Goal: Transaction & Acquisition: Obtain resource

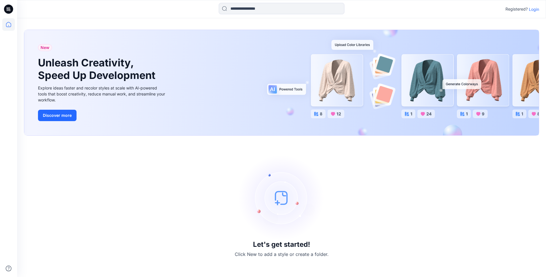
click at [533, 10] on p "Login" at bounding box center [533, 9] width 10 height 6
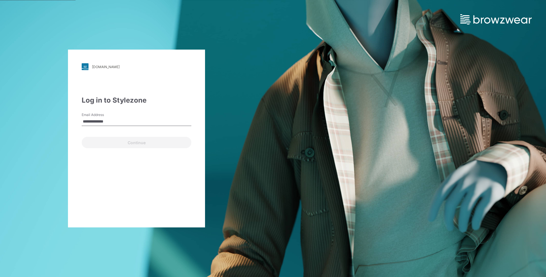
type input "**********"
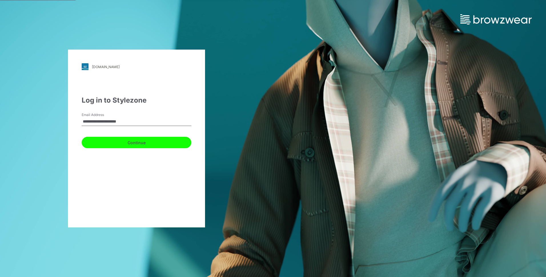
click at [140, 142] on button "Continue" at bounding box center [137, 142] width 110 height 11
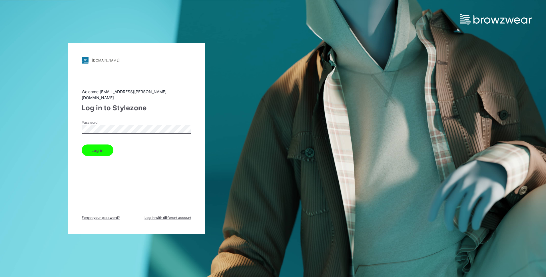
click at [82, 145] on button "Log in" at bounding box center [98, 150] width 32 height 11
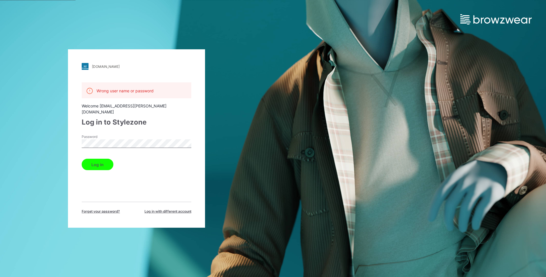
click at [80, 144] on div "[DOMAIN_NAME] Loading... Wrong user name or password Welcome [EMAIL_ADDRESS][PE…" at bounding box center [136, 138] width 137 height 179
click at [82, 159] on button "Log in" at bounding box center [98, 164] width 32 height 11
click at [105, 209] on span "Forget your password?" at bounding box center [101, 211] width 38 height 5
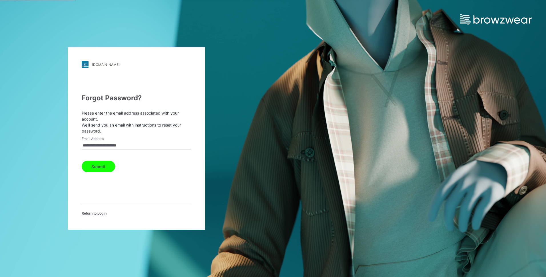
click at [97, 169] on button "Submit" at bounding box center [98, 166] width 33 height 11
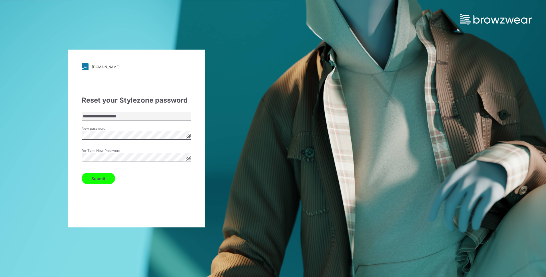
click at [82, 173] on button "Submit" at bounding box center [98, 178] width 33 height 11
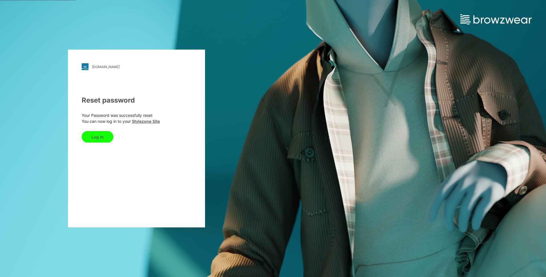
click at [104, 139] on button "Log In" at bounding box center [98, 136] width 32 height 11
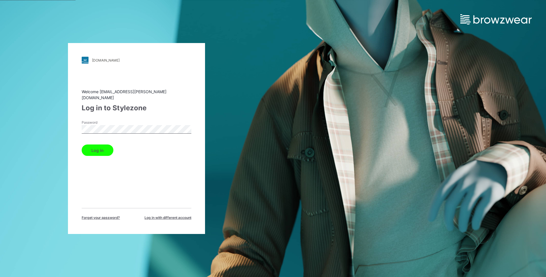
click at [82, 145] on button "Log in" at bounding box center [98, 150] width 32 height 11
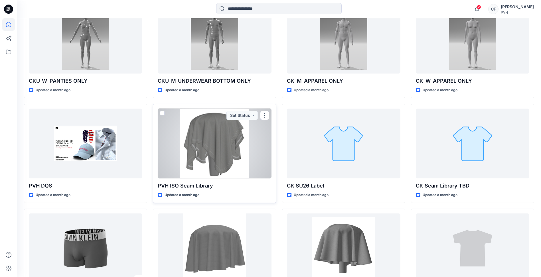
scroll to position [313, 0]
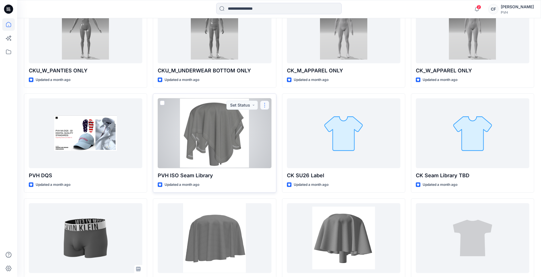
click at [265, 106] on button "button" at bounding box center [264, 105] width 9 height 9
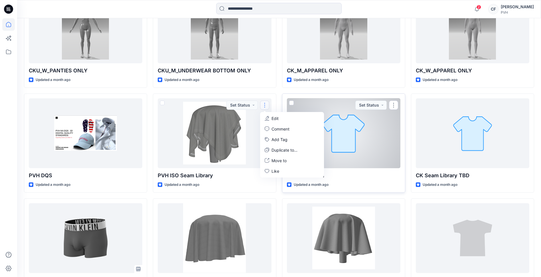
click at [335, 131] on div at bounding box center [344, 133] width 114 height 70
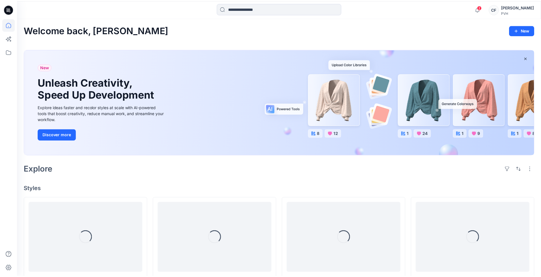
scroll to position [313, 0]
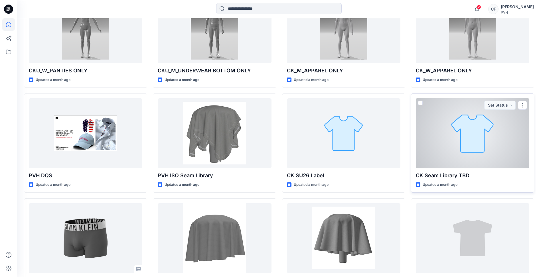
click at [459, 136] on div at bounding box center [473, 133] width 114 height 70
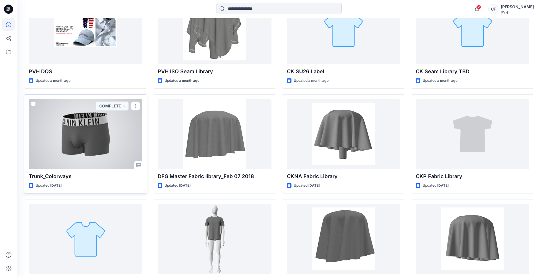
scroll to position [427, 0]
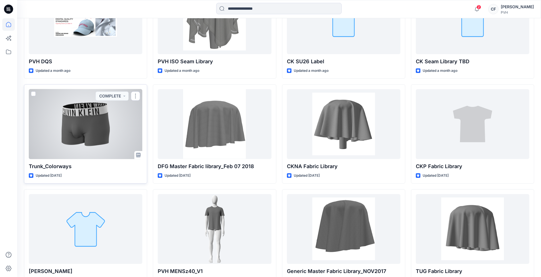
click at [98, 135] on div at bounding box center [86, 124] width 114 height 70
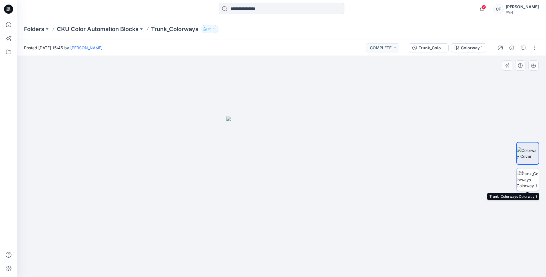
click at [527, 181] on img at bounding box center [527, 180] width 22 height 18
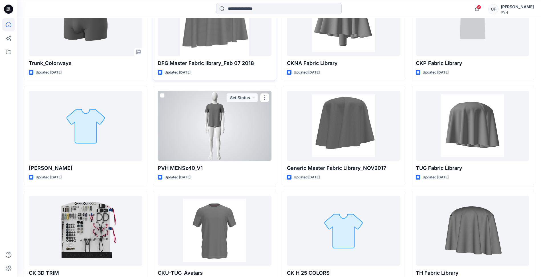
scroll to position [542, 0]
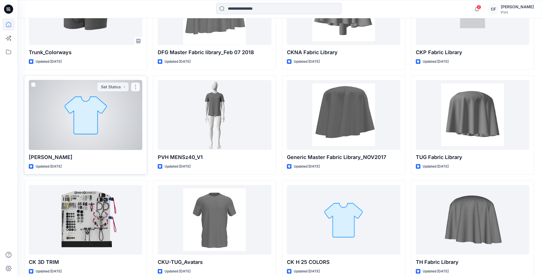
click at [114, 128] on div at bounding box center [86, 115] width 114 height 70
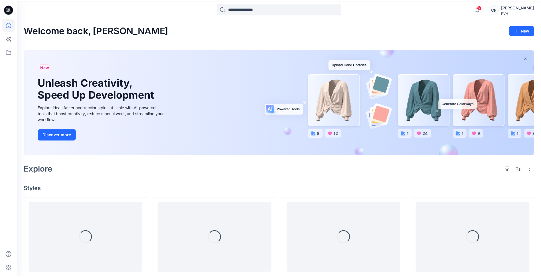
scroll to position [542, 0]
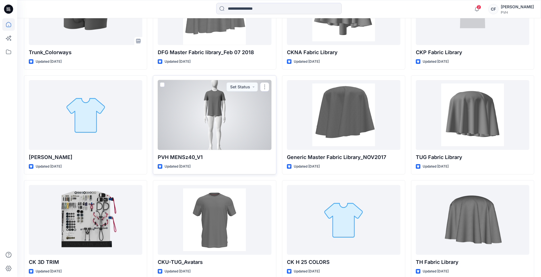
click at [248, 123] on div at bounding box center [215, 115] width 114 height 70
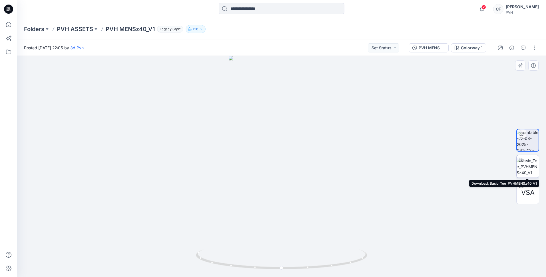
click at [526, 169] on img at bounding box center [527, 167] width 22 height 18
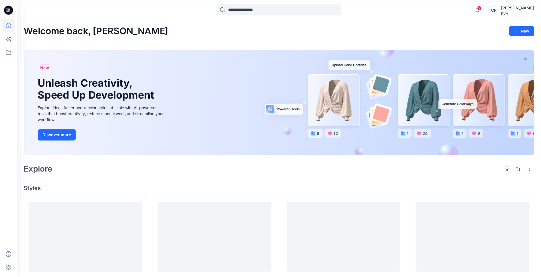
scroll to position [542, 0]
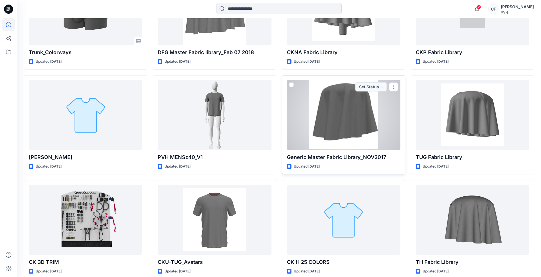
click at [350, 116] on div at bounding box center [344, 115] width 114 height 70
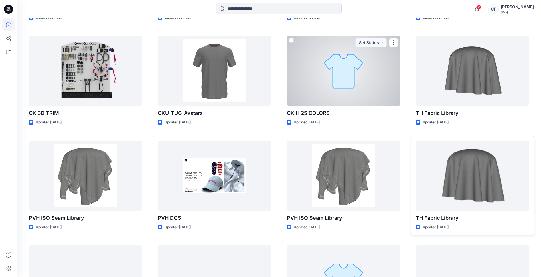
scroll to position [714, 0]
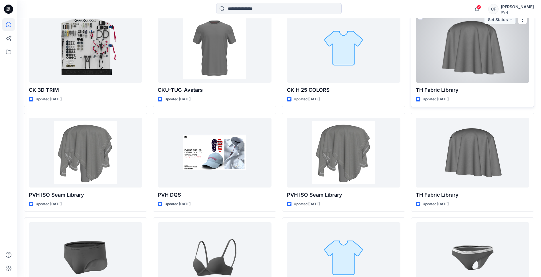
click at [477, 55] on div at bounding box center [473, 48] width 114 height 70
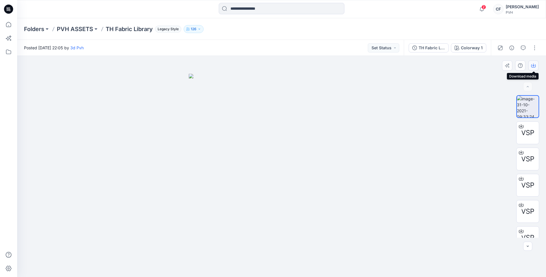
click at [533, 65] on icon "button" at bounding box center [533, 65] width 5 height 5
click at [462, 170] on div at bounding box center [281, 166] width 528 height 221
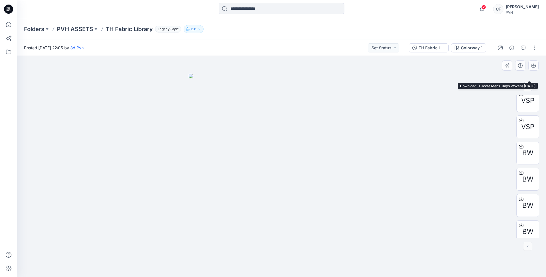
scroll to position [116, 0]
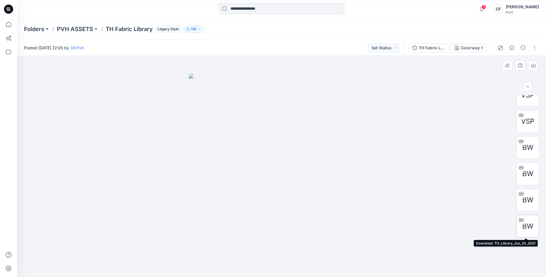
click at [526, 221] on span "BW" at bounding box center [527, 226] width 11 height 10
click at [524, 199] on span "BW" at bounding box center [527, 200] width 11 height 10
click at [522, 169] on div at bounding box center [520, 167] width 9 height 9
click at [524, 150] on span "BW" at bounding box center [527, 148] width 11 height 10
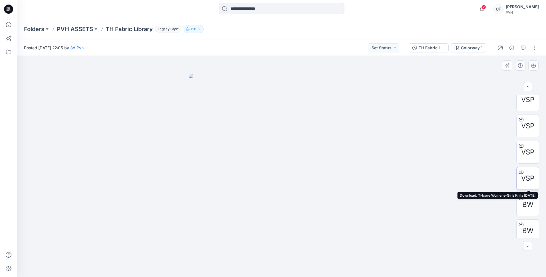
click at [523, 177] on span "VSP" at bounding box center [527, 178] width 13 height 10
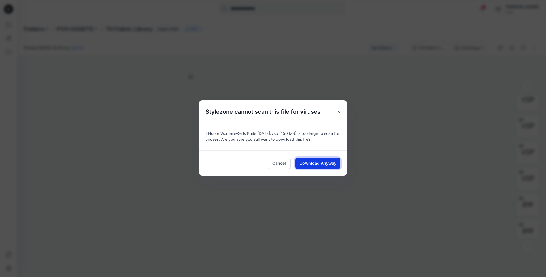
click at [324, 163] on span "Download Anyway" at bounding box center [317, 163] width 37 height 6
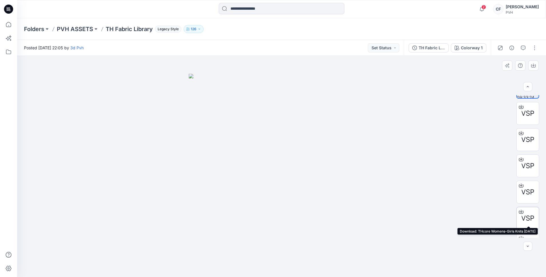
scroll to position [2, 0]
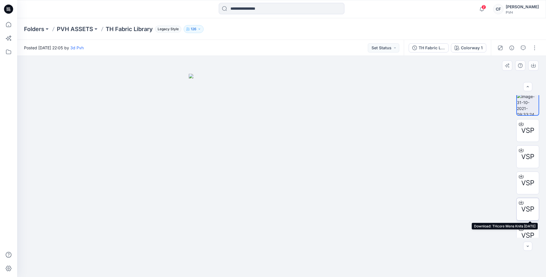
click at [522, 208] on span "VSP" at bounding box center [527, 209] width 13 height 10
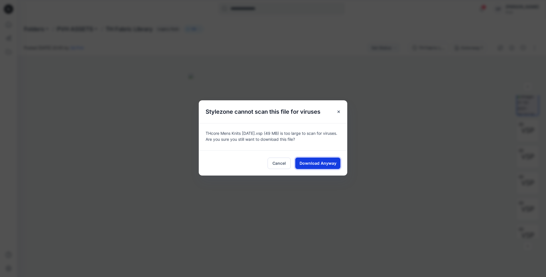
click at [326, 158] on button "Download Anyway" at bounding box center [317, 163] width 45 height 11
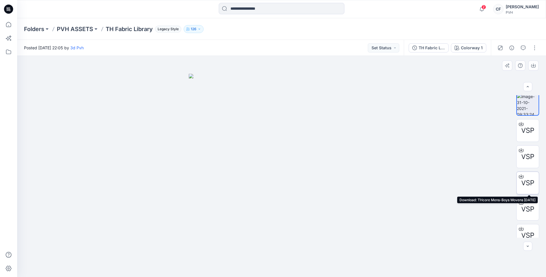
click at [521, 181] on div at bounding box center [520, 176] width 9 height 9
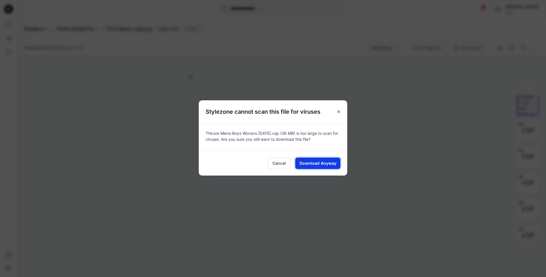
click at [324, 165] on span "Download Anyway" at bounding box center [317, 163] width 37 height 6
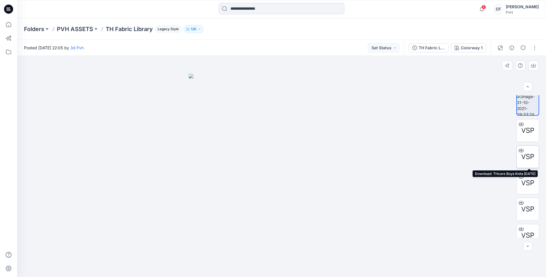
click at [523, 156] on span "VSP" at bounding box center [527, 157] width 13 height 10
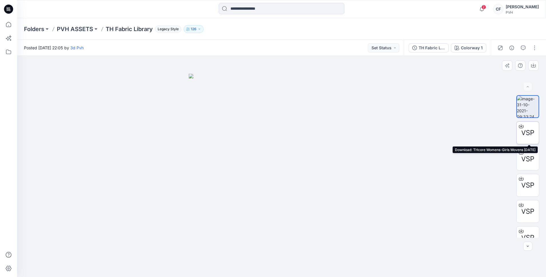
click at [523, 132] on span "VSP" at bounding box center [527, 133] width 13 height 10
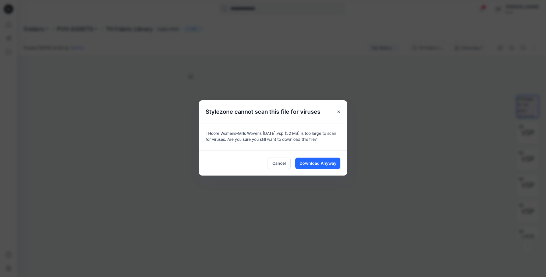
click at [325, 169] on div "Cancel Download Anyway" at bounding box center [273, 163] width 148 height 25
click at [327, 164] on span "Download Anyway" at bounding box center [317, 163] width 37 height 6
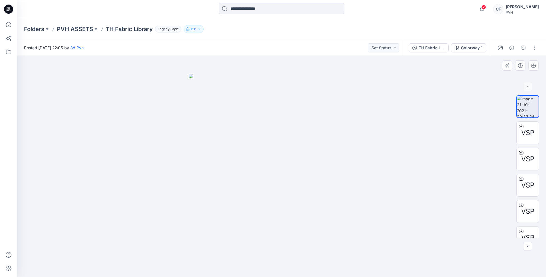
click at [462, 225] on div at bounding box center [281, 166] width 528 height 221
